Goal: Task Accomplishment & Management: Manage account settings

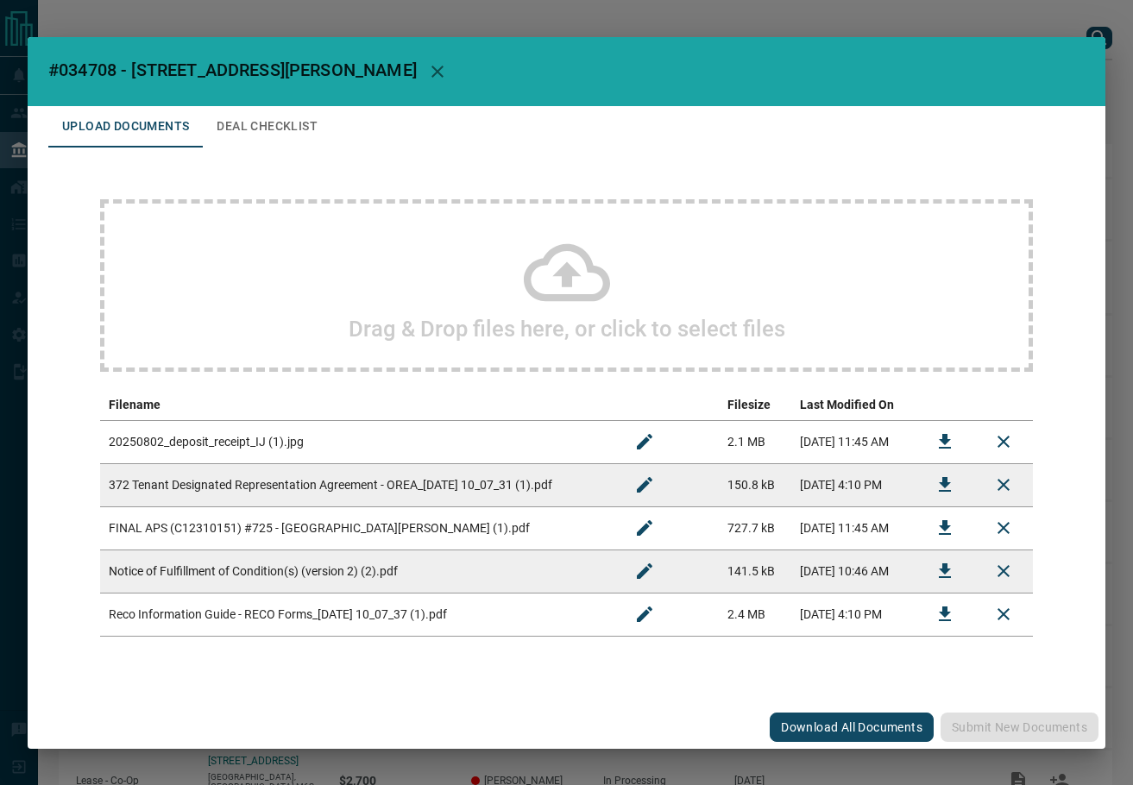
click at [85, 65] on span "#034708 - [STREET_ADDRESS][PERSON_NAME]" at bounding box center [232, 70] width 368 height 21
copy span "034708"
drag, startPoint x: 927, startPoint y: 533, endPoint x: 456, endPoint y: 526, distance: 471.1
click at [927, 533] on button "Download" at bounding box center [944, 527] width 41 height 41
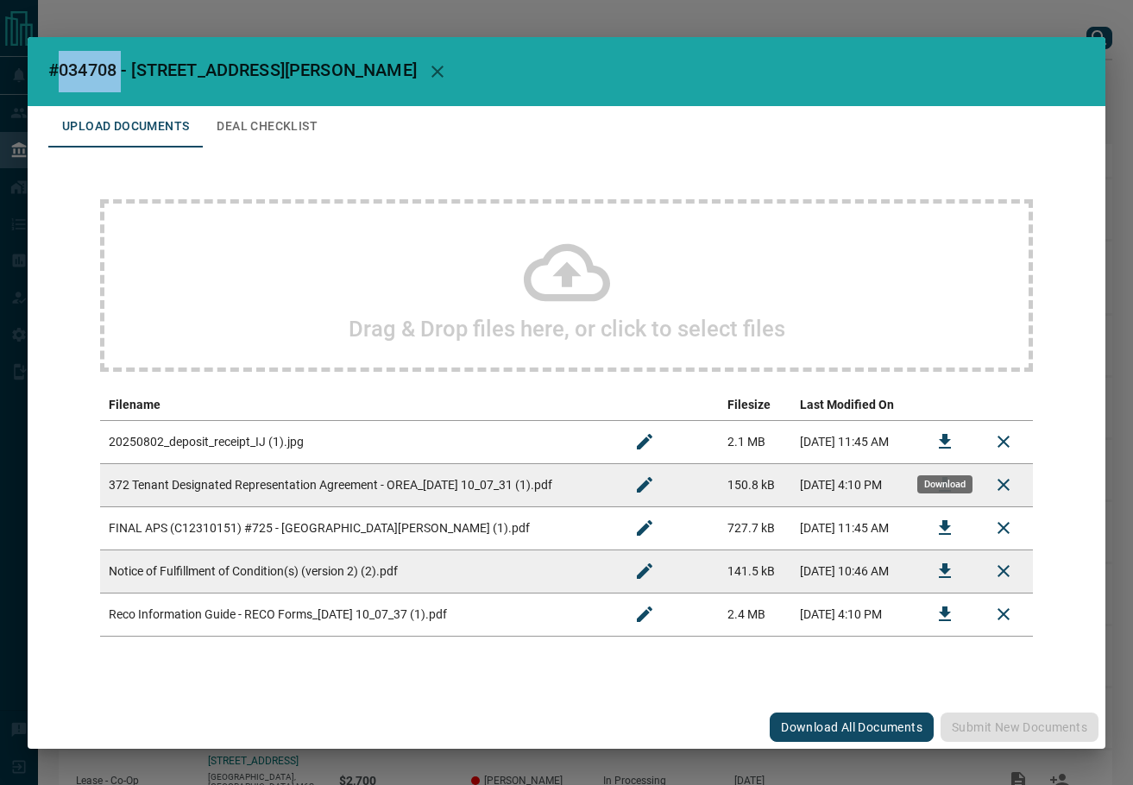
click at [957, 433] on button "Download" at bounding box center [944, 441] width 41 height 41
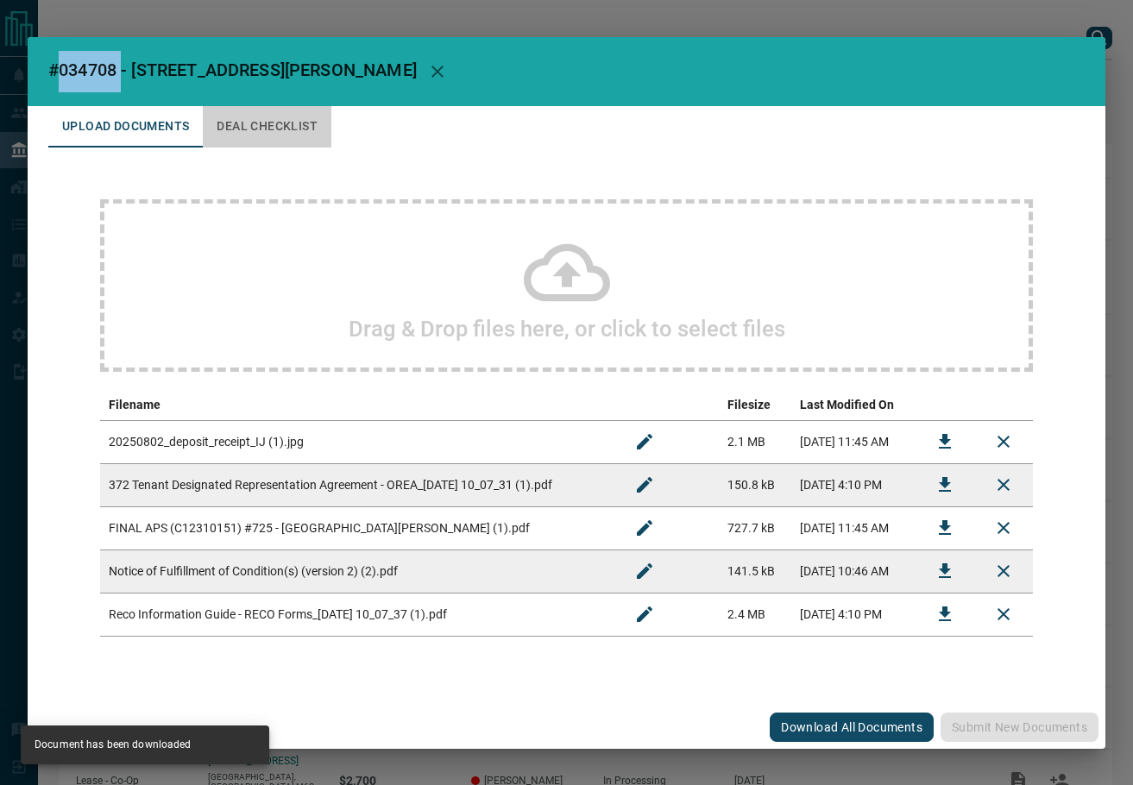
click at [251, 141] on button "Deal Checklist" at bounding box center [267, 126] width 129 height 41
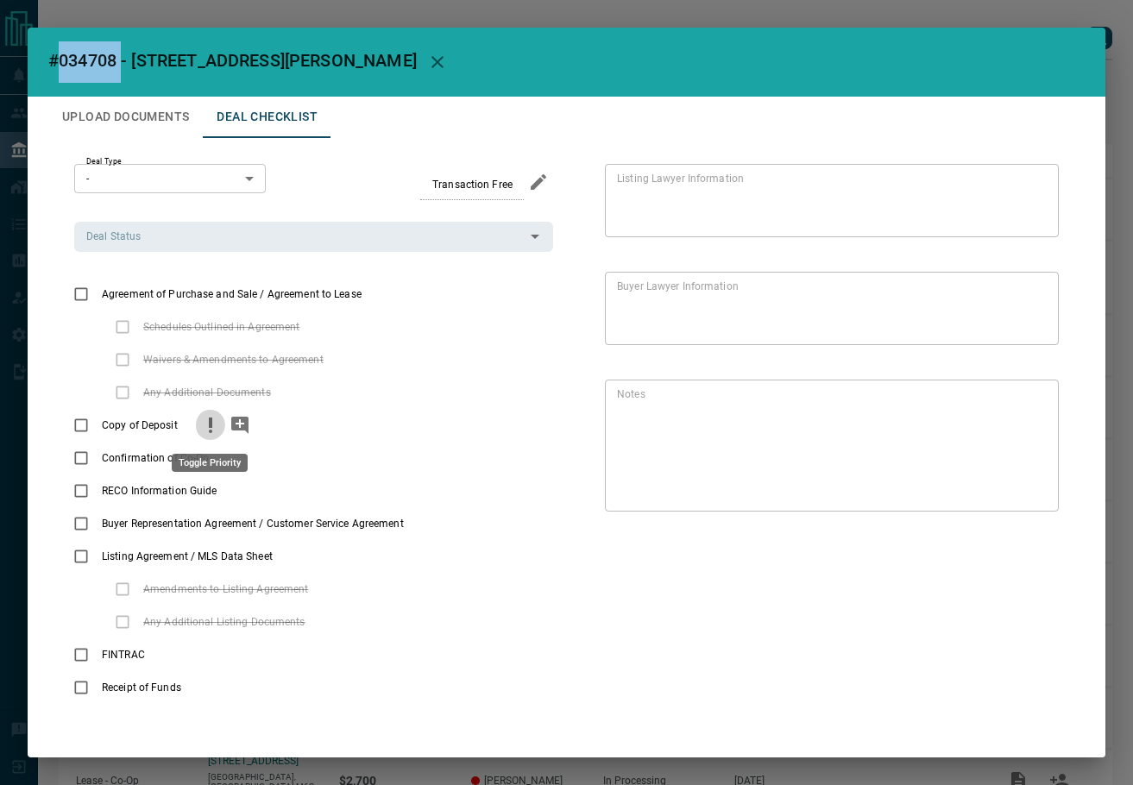
click at [203, 423] on icon "priority" at bounding box center [210, 425] width 21 height 21
click at [231, 426] on icon "add note" at bounding box center [239, 425] width 17 height 17
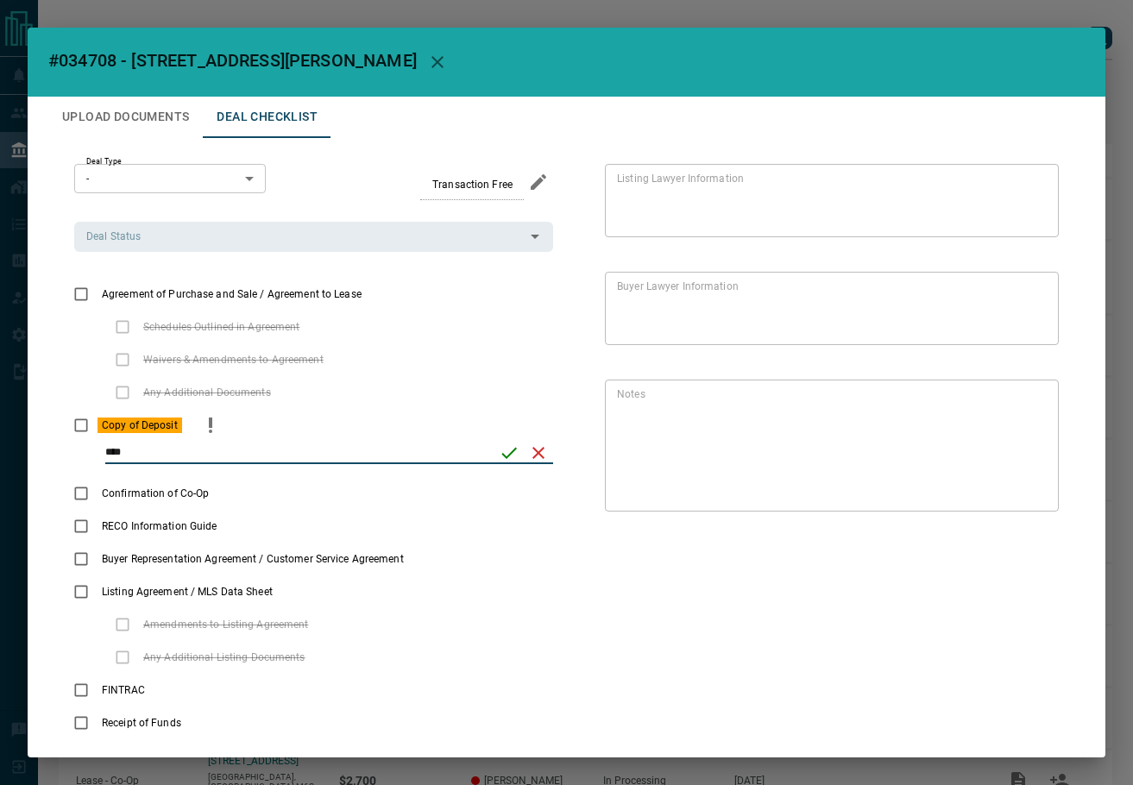
type input "****"
click at [499, 449] on icon "save" at bounding box center [509, 453] width 21 height 21
click at [162, 229] on input "Deal Status" at bounding box center [299, 236] width 440 height 19
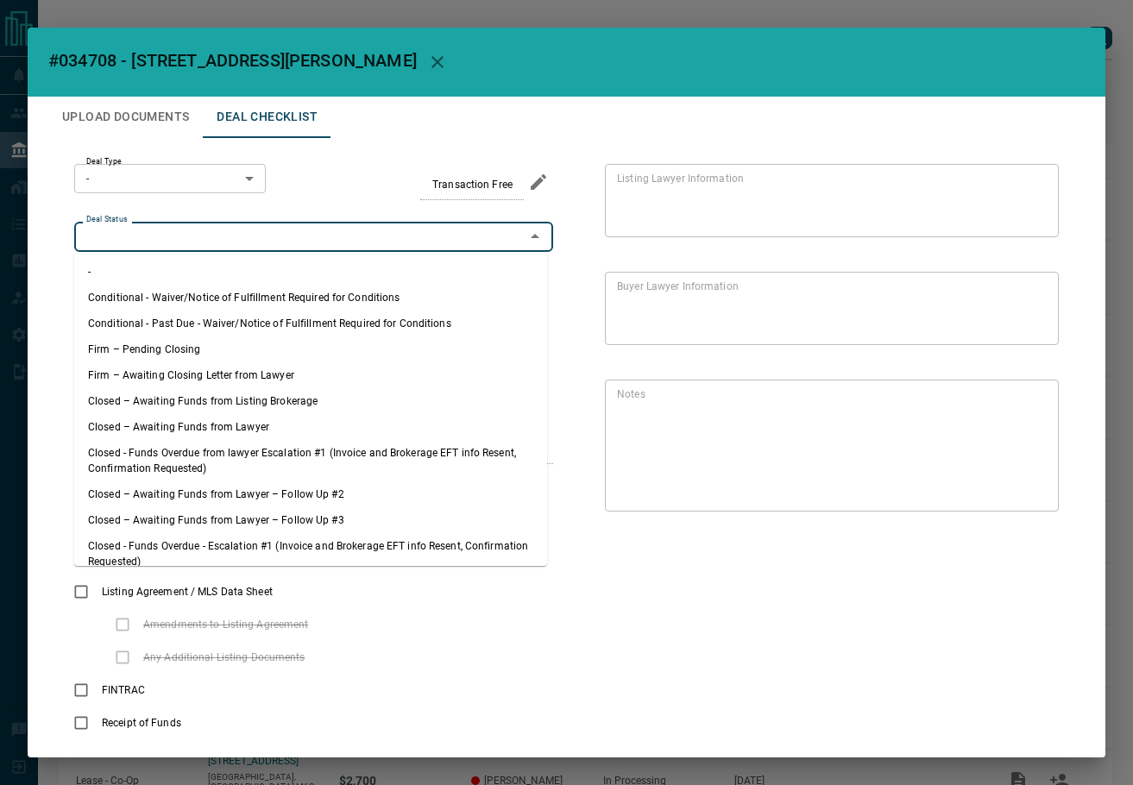
click at [188, 348] on li "Firm – Pending Closing" at bounding box center [310, 349] width 473 height 26
type input "**********"
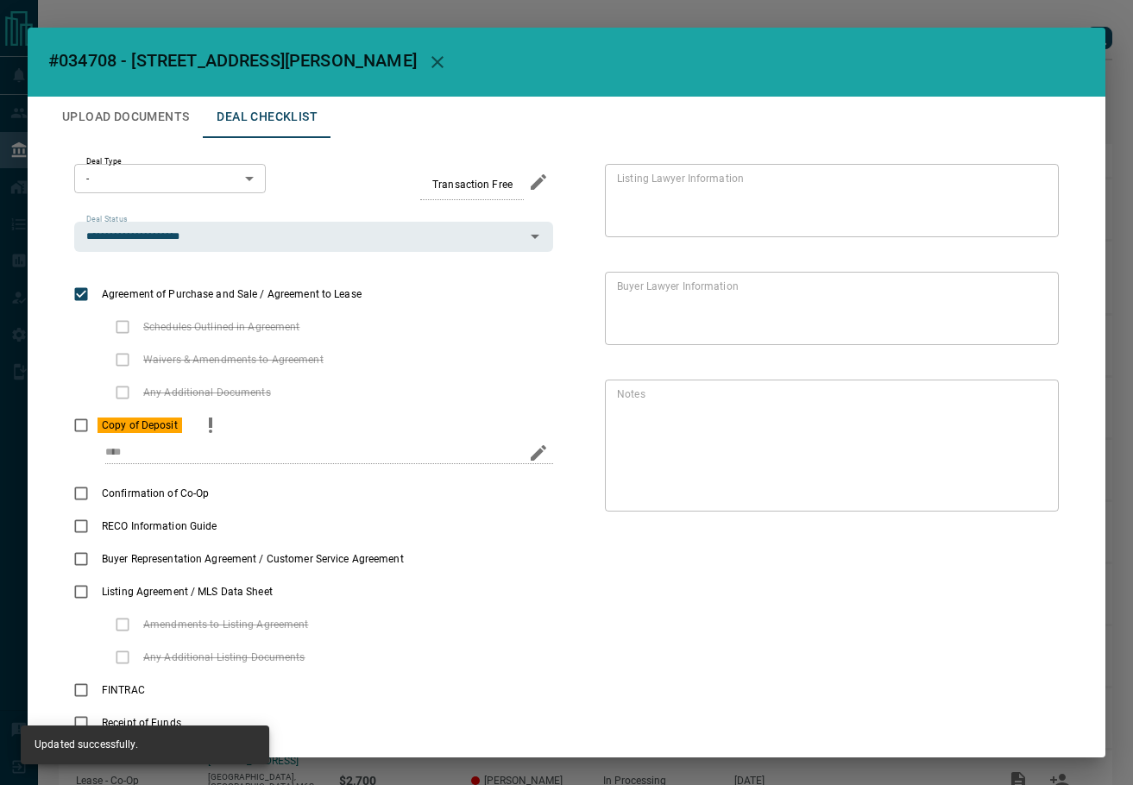
click at [155, 192] on body "Lead Transfers Leads Deals Listings Campaigns Quota Rules Agent Quotas Admin Mo…" at bounding box center [566, 456] width 1133 height 913
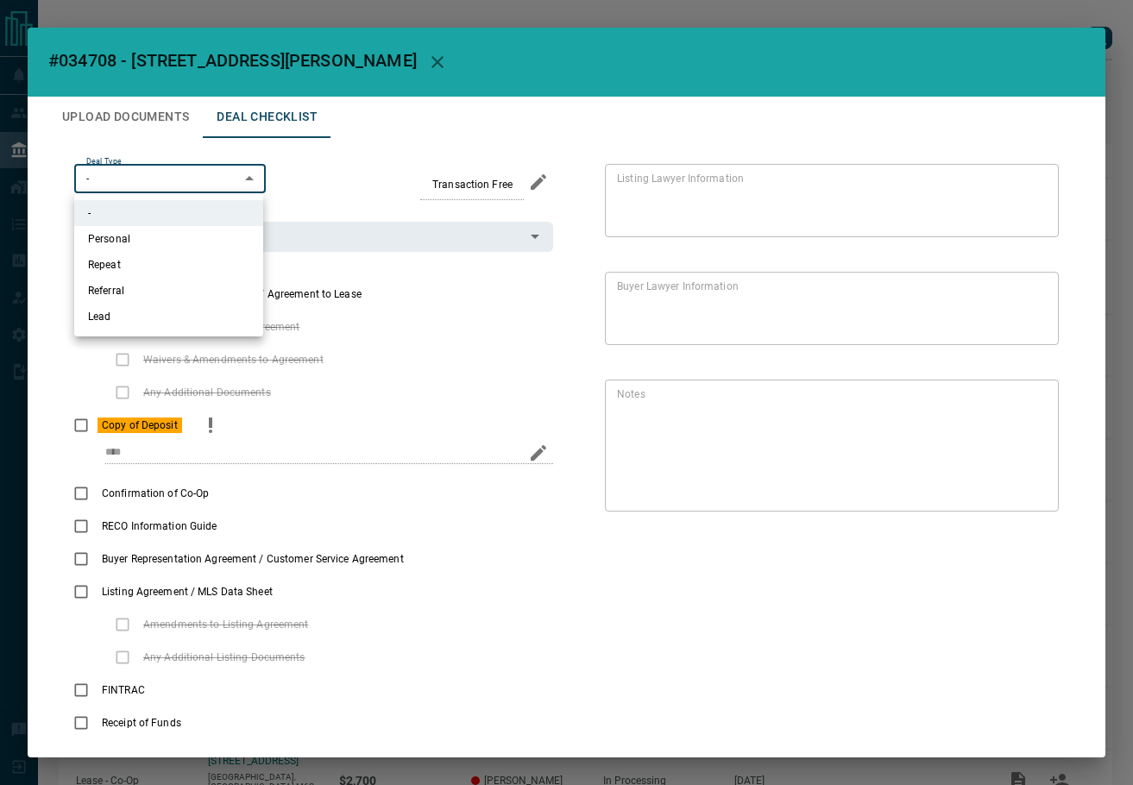
click at [148, 312] on li "Lead" at bounding box center [168, 317] width 189 height 26
type input "*"
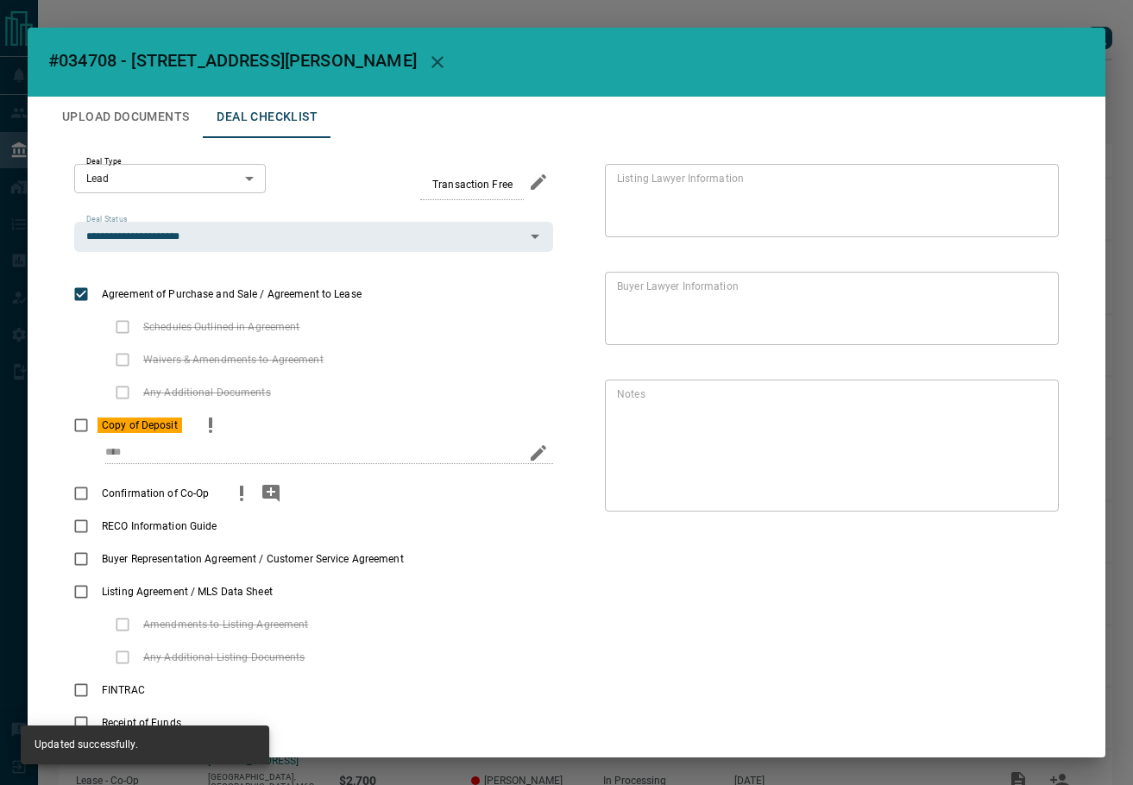
click at [97, 503] on label "Confirmation of Co-Op" at bounding box center [139, 493] width 148 height 33
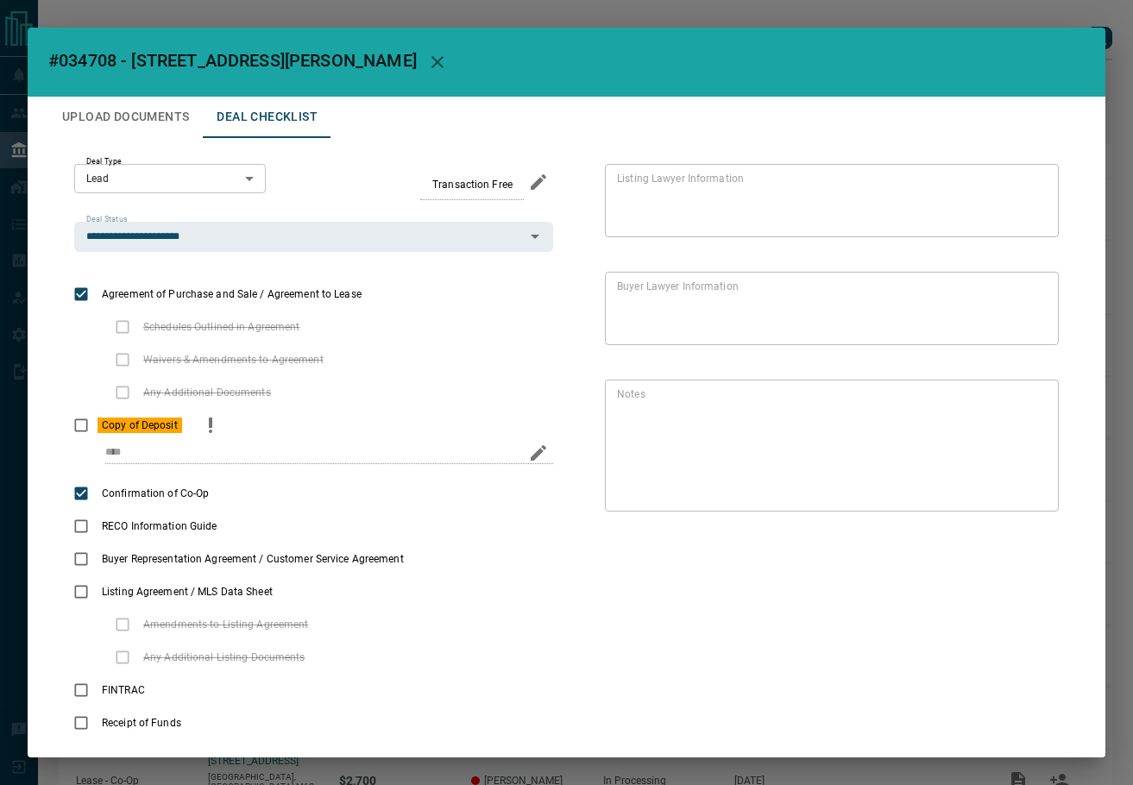
click at [119, 110] on button "Upload Documents" at bounding box center [125, 117] width 154 height 41
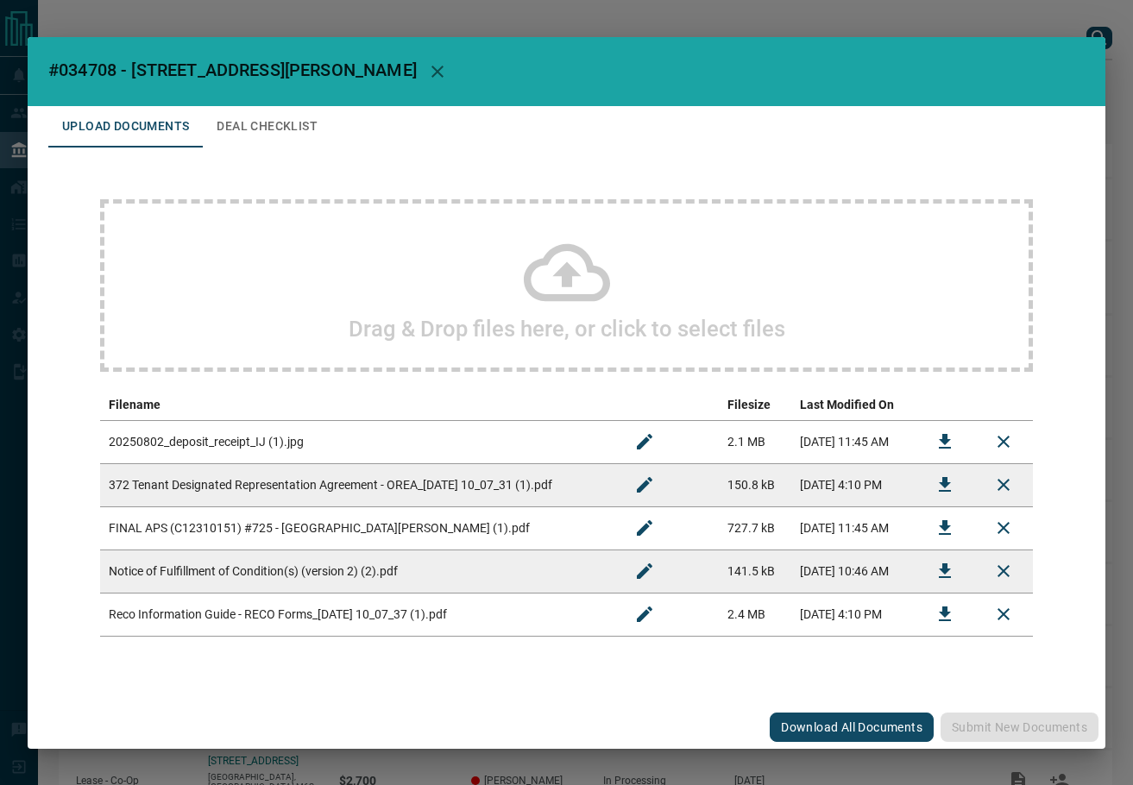
click at [928, 569] on button "Download" at bounding box center [944, 570] width 41 height 41
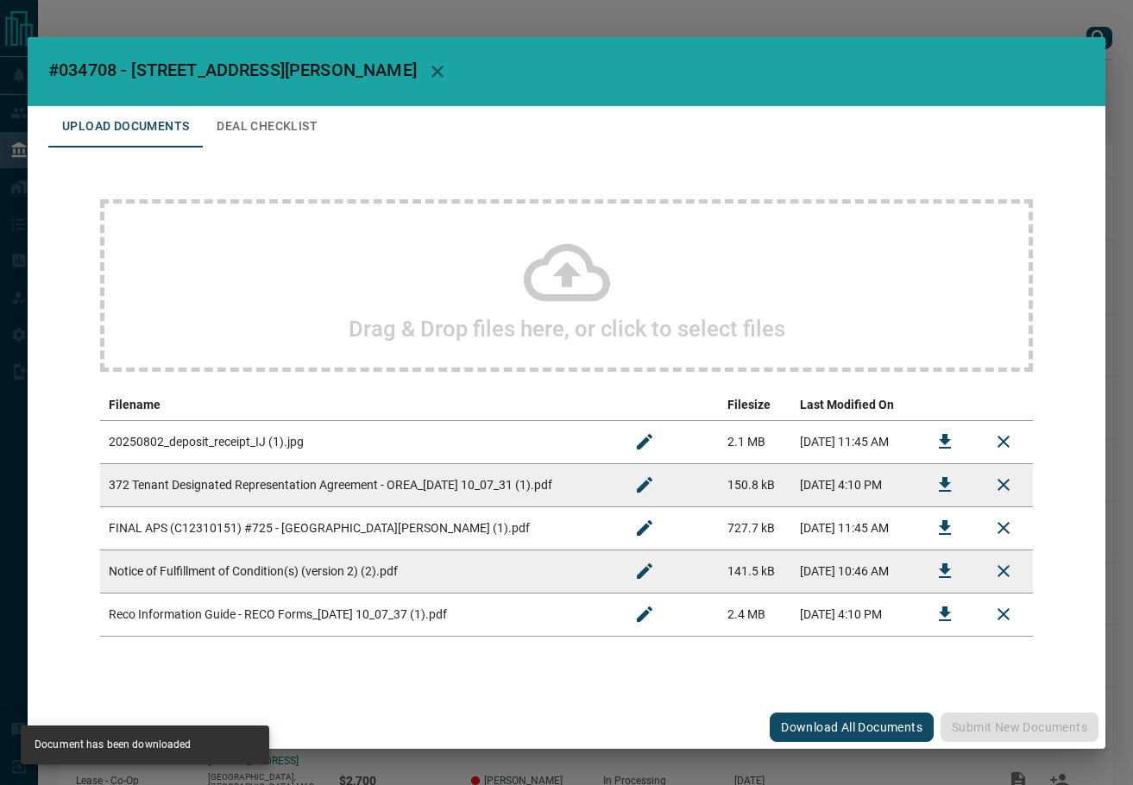
click at [258, 121] on button "Deal Checklist" at bounding box center [267, 126] width 129 height 41
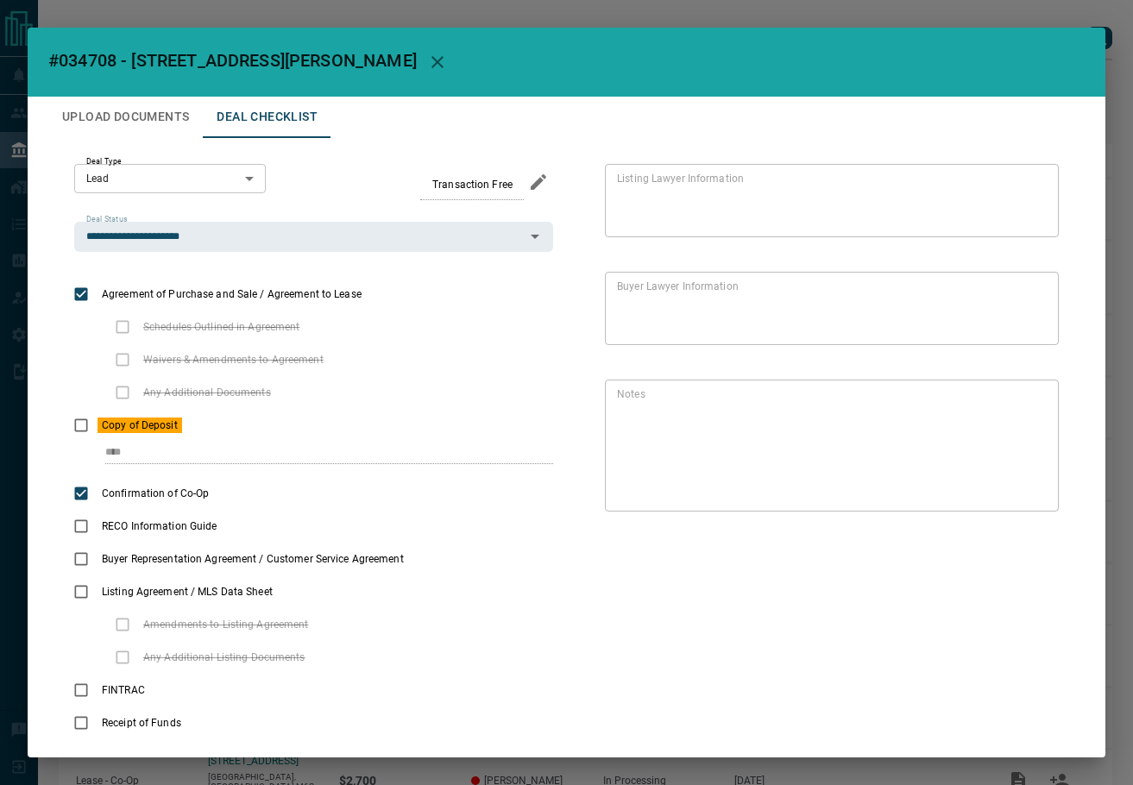
click at [132, 130] on button "Upload Documents" at bounding box center [125, 117] width 154 height 41
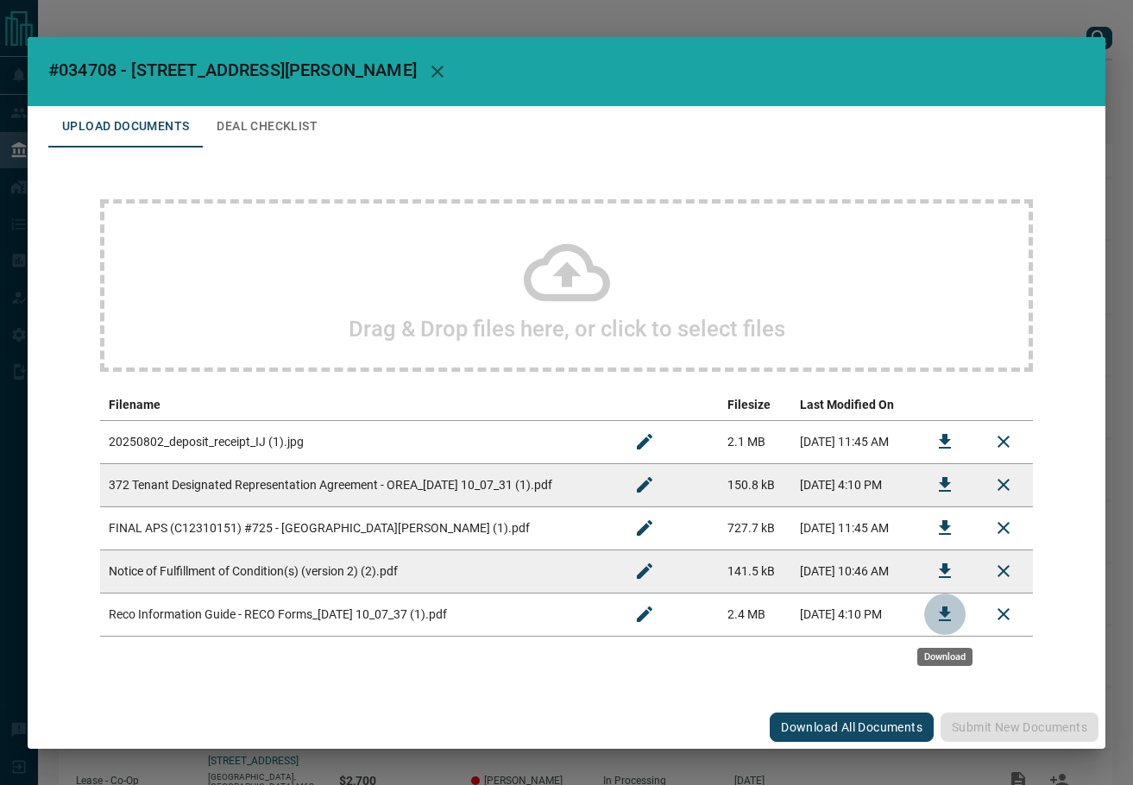
click at [960, 618] on button "Download" at bounding box center [944, 614] width 41 height 41
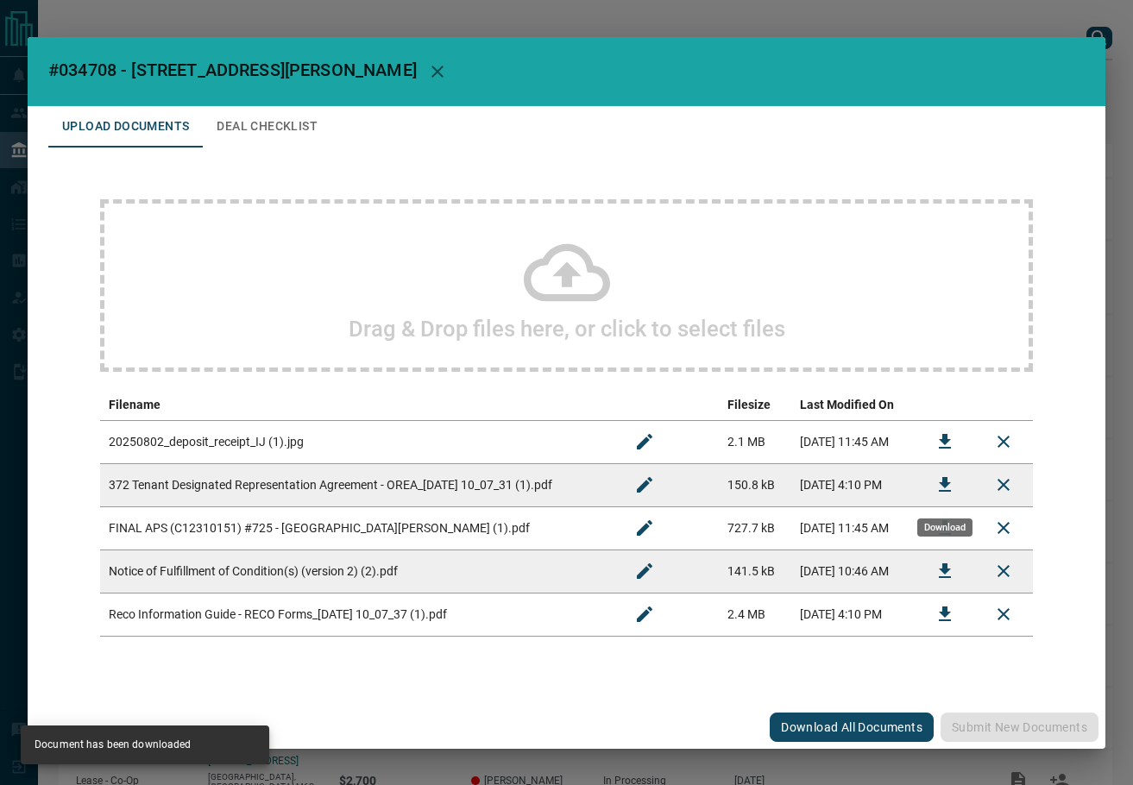
click at [946, 487] on icon "Download" at bounding box center [945, 484] width 12 height 15
click at [276, 119] on button "Deal Checklist" at bounding box center [267, 126] width 129 height 41
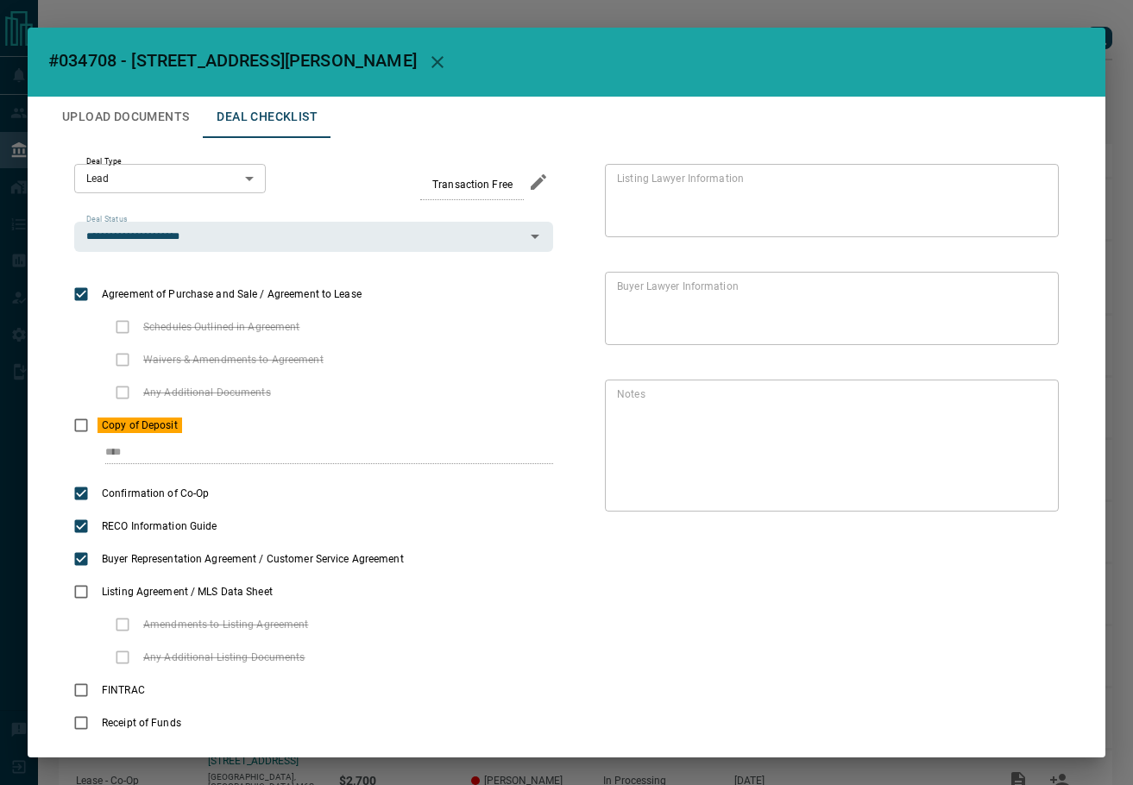
click at [163, 123] on button "Upload Documents" at bounding box center [125, 117] width 154 height 41
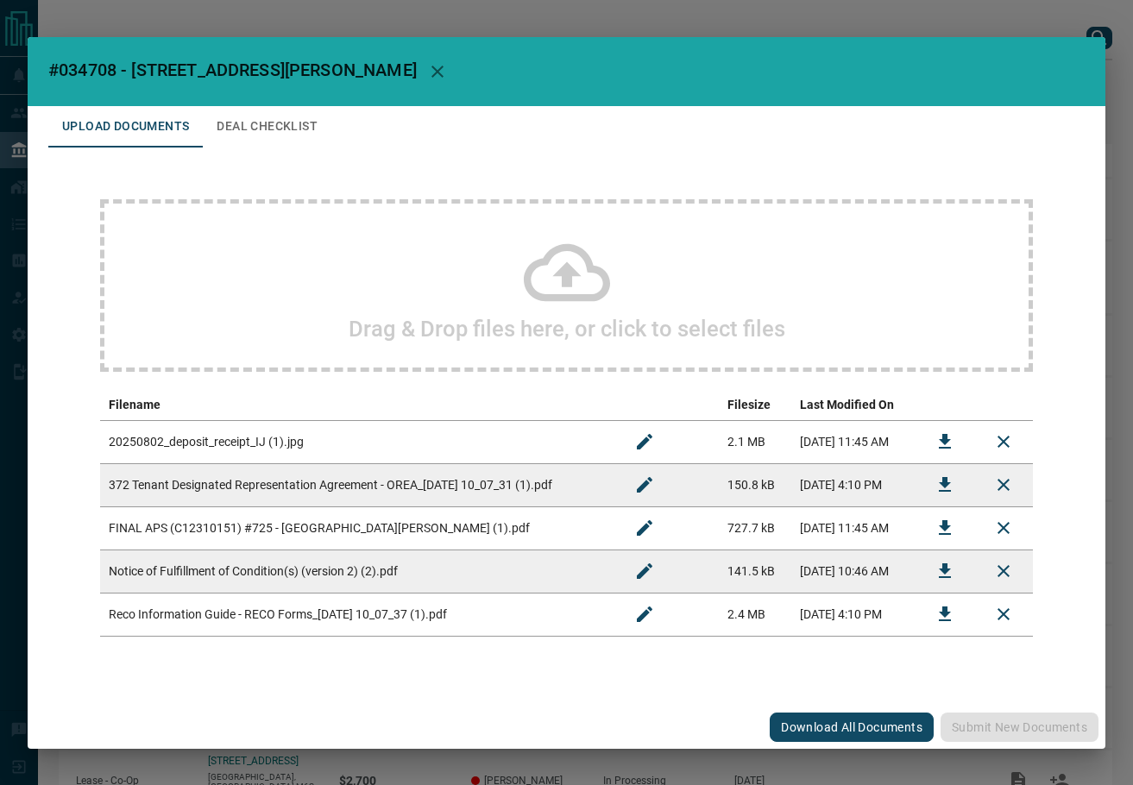
click at [357, 263] on div "Drag & Drop files here, or click to select files" at bounding box center [566, 285] width 933 height 173
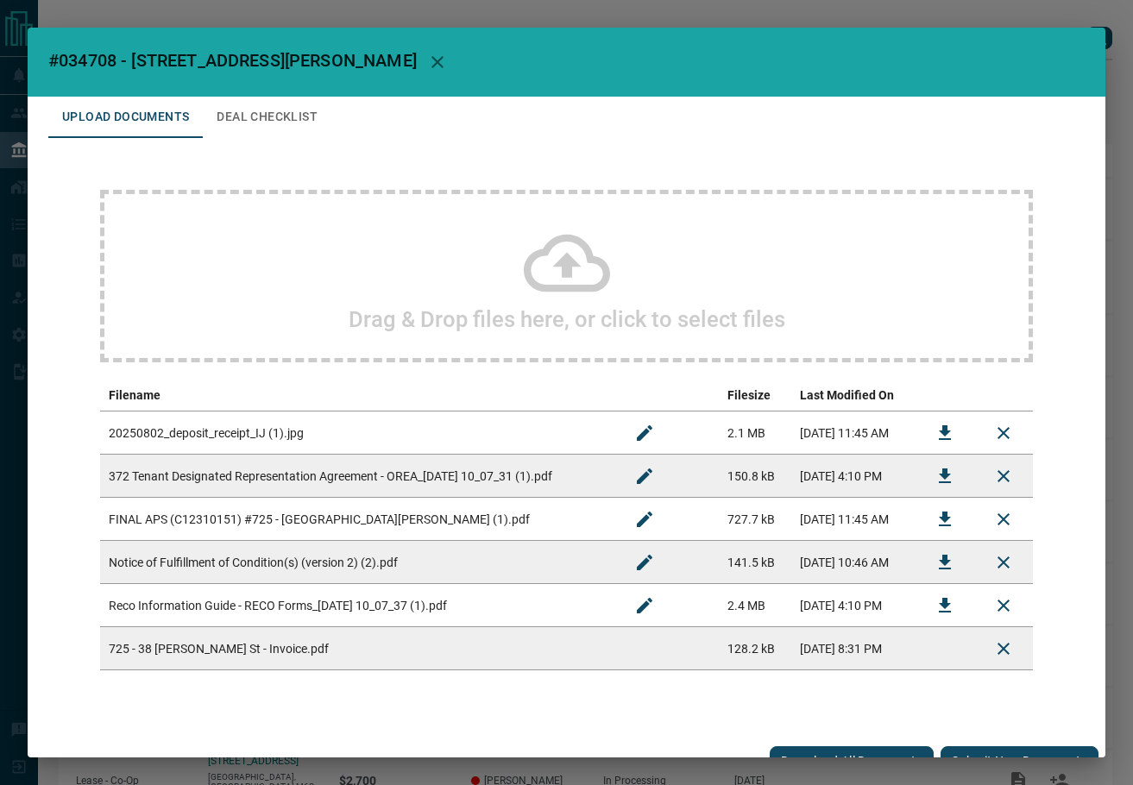
scroll to position [26, 0]
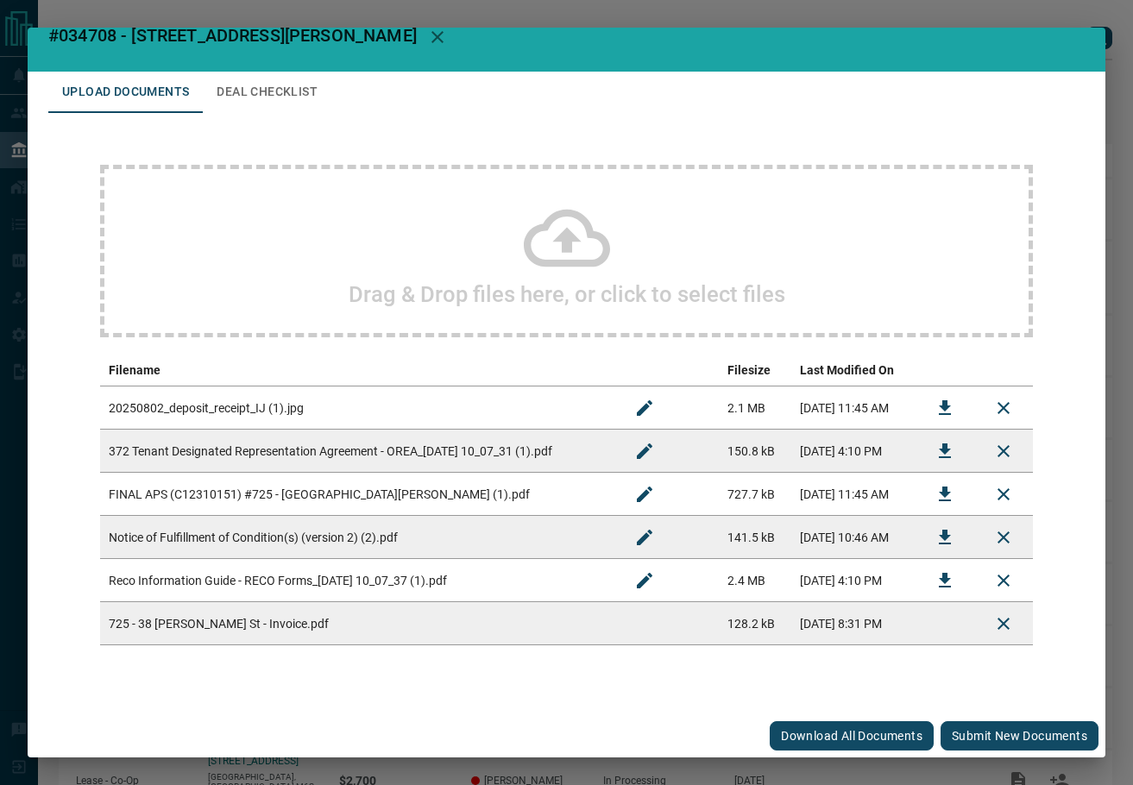
click at [984, 738] on button "Submit new documents" at bounding box center [1019, 735] width 158 height 29
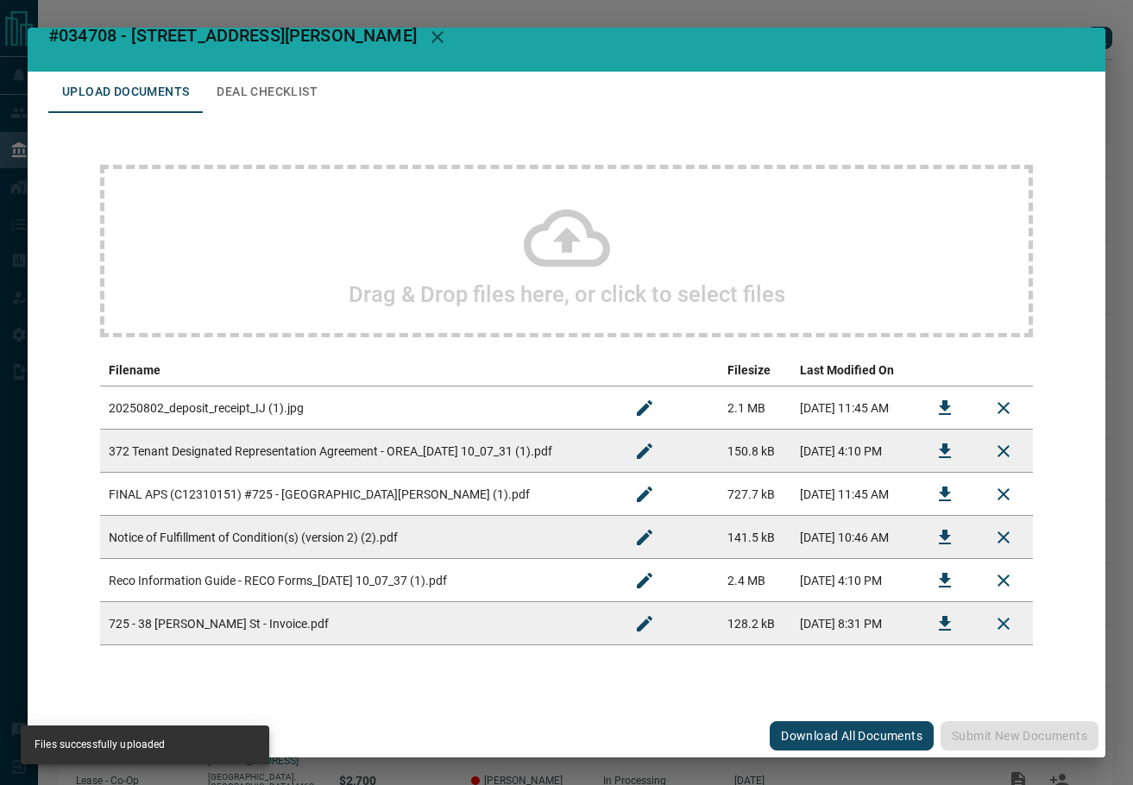
click at [227, 99] on button "Deal Checklist" at bounding box center [267, 92] width 129 height 41
